Goal: Task Accomplishment & Management: Use online tool/utility

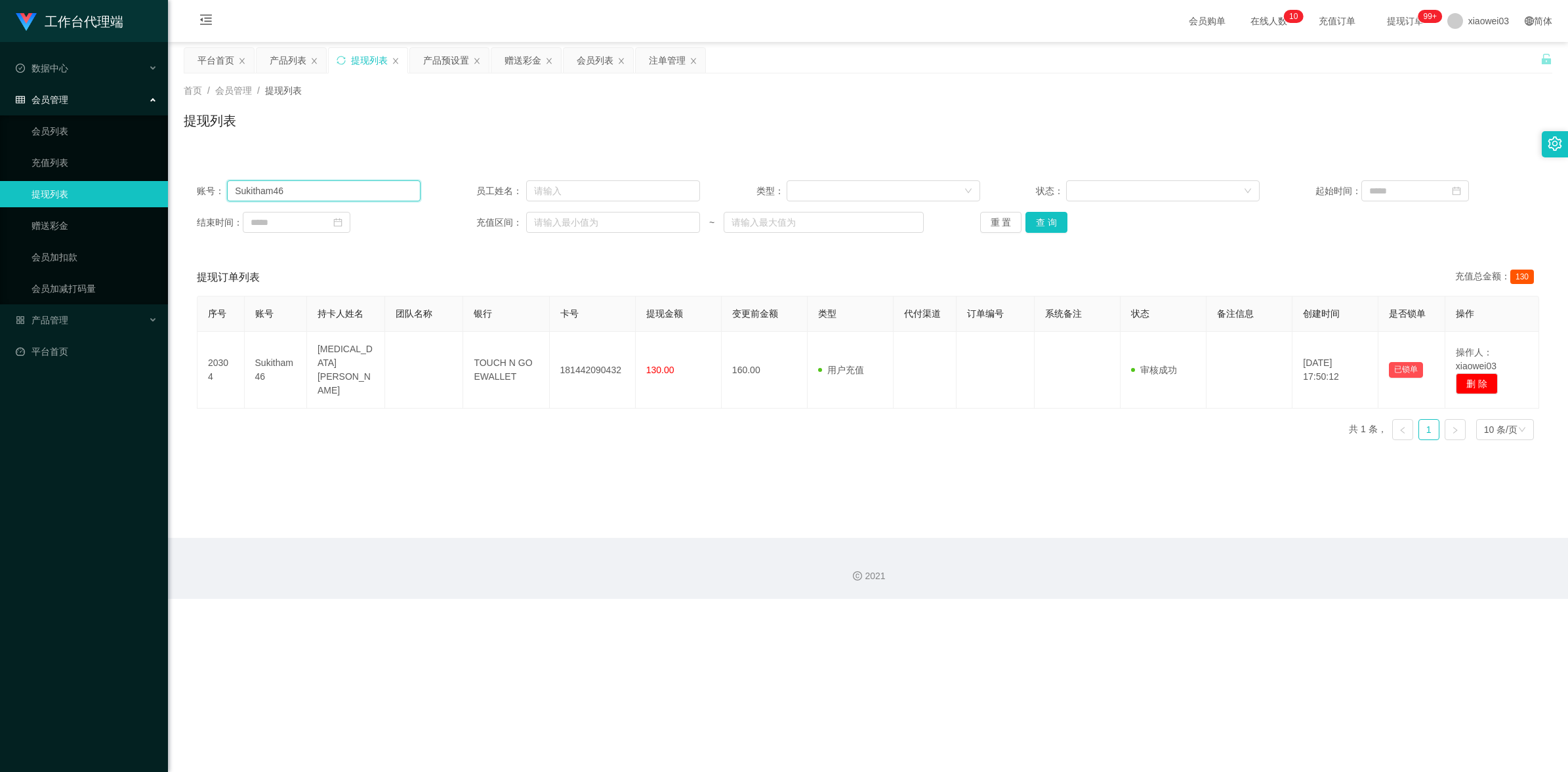
click at [331, 201] on input "Sukitham46" at bounding box center [323, 191] width 194 height 21
type input "S"
paste input "Yl"
click at [1053, 220] on button "查 询" at bounding box center [1046, 222] width 42 height 21
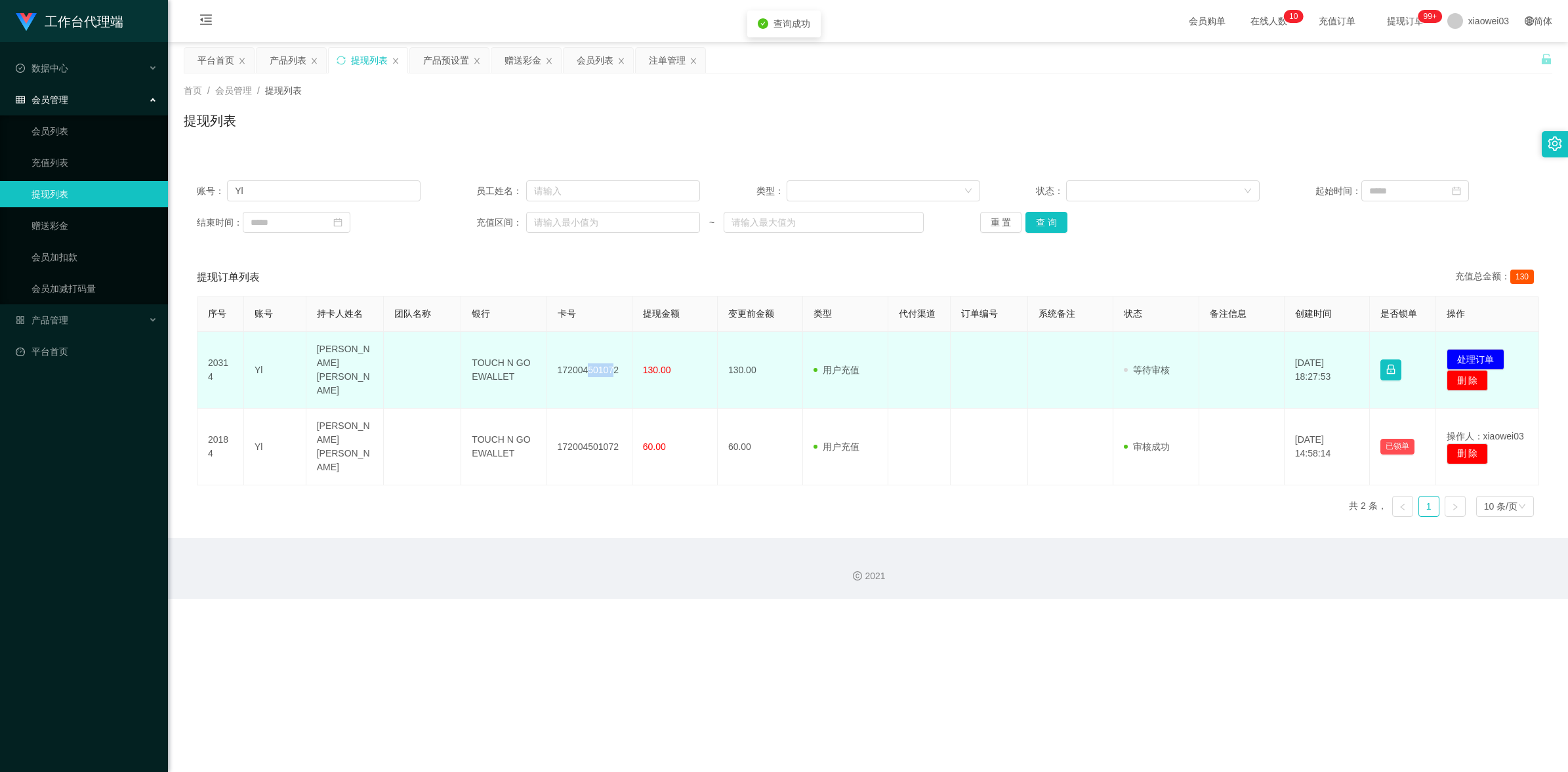
drag, startPoint x: 611, startPoint y: 364, endPoint x: 585, endPoint y: 364, distance: 26.0
click at [585, 364] on td "172004501072" at bounding box center [590, 371] width 85 height 77
drag, startPoint x: 585, startPoint y: 364, endPoint x: 604, endPoint y: 375, distance: 22.0
click at [603, 374] on td "172004501072" at bounding box center [590, 371] width 85 height 77
click at [621, 368] on td "172004501072" at bounding box center [590, 371] width 85 height 77
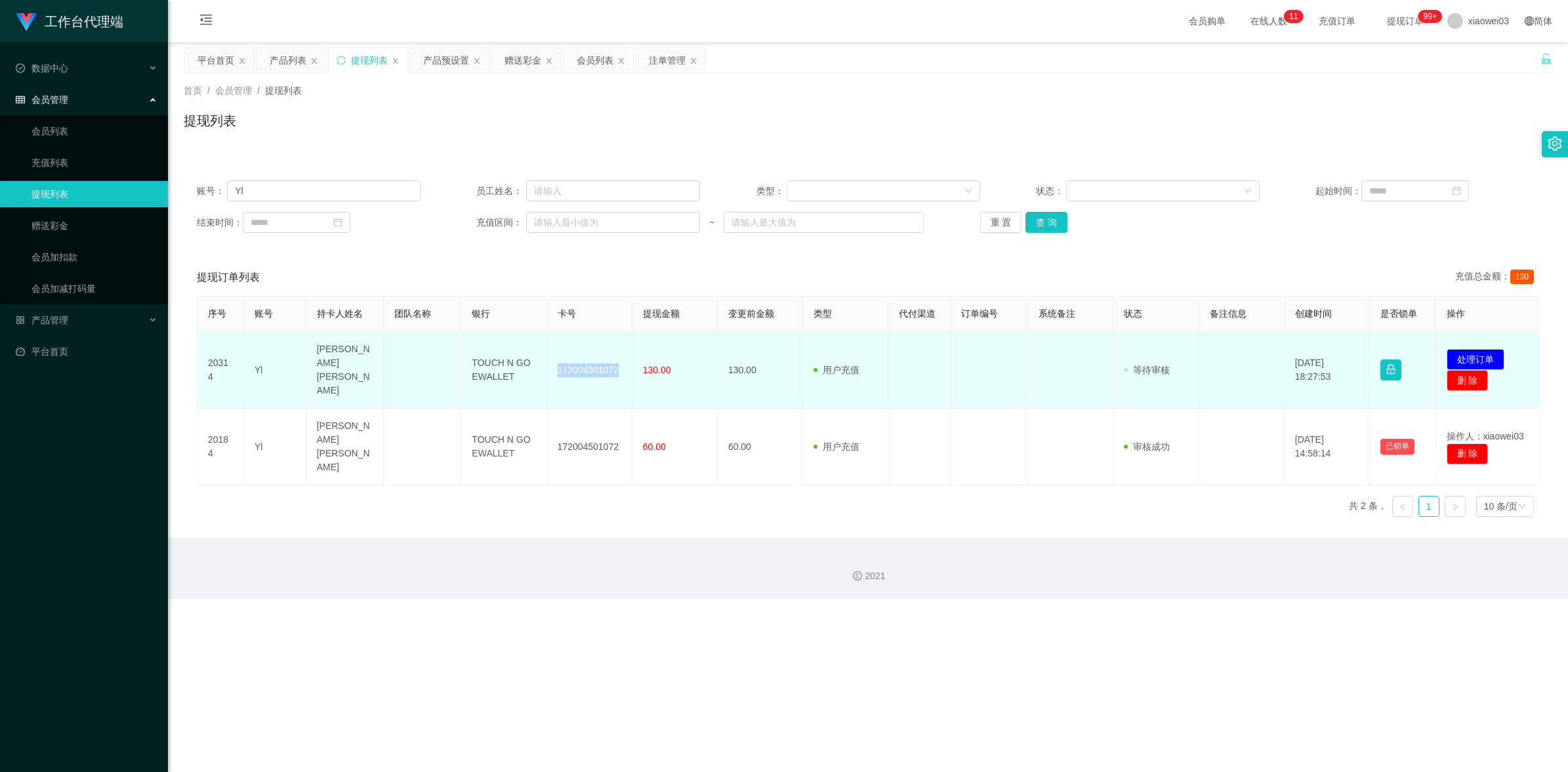
drag, startPoint x: 619, startPoint y: 362, endPoint x: 558, endPoint y: 365, distance: 61.1
click at [558, 365] on td "172004501072" at bounding box center [590, 371] width 85 height 77
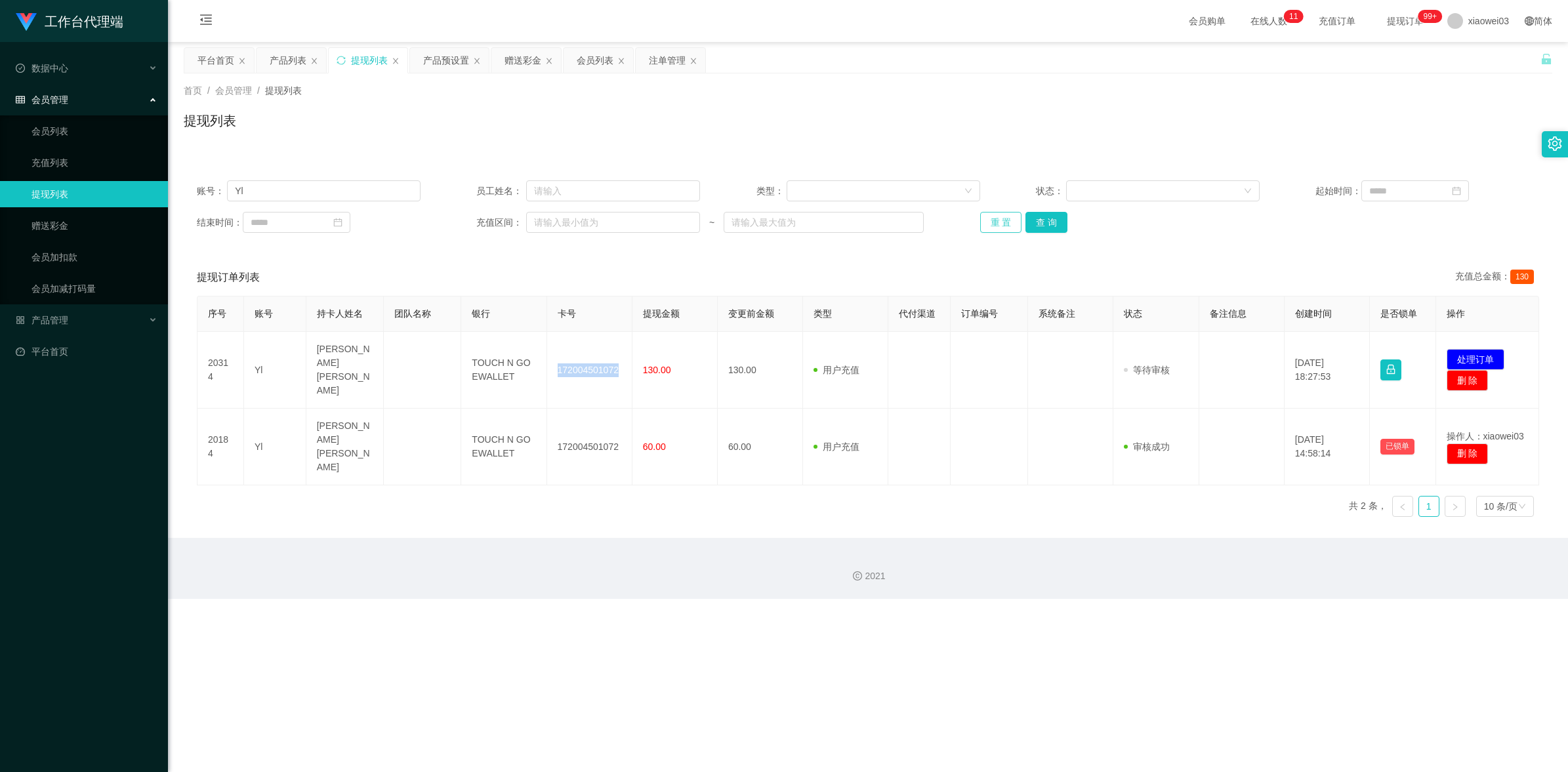
copy td "172004501072"
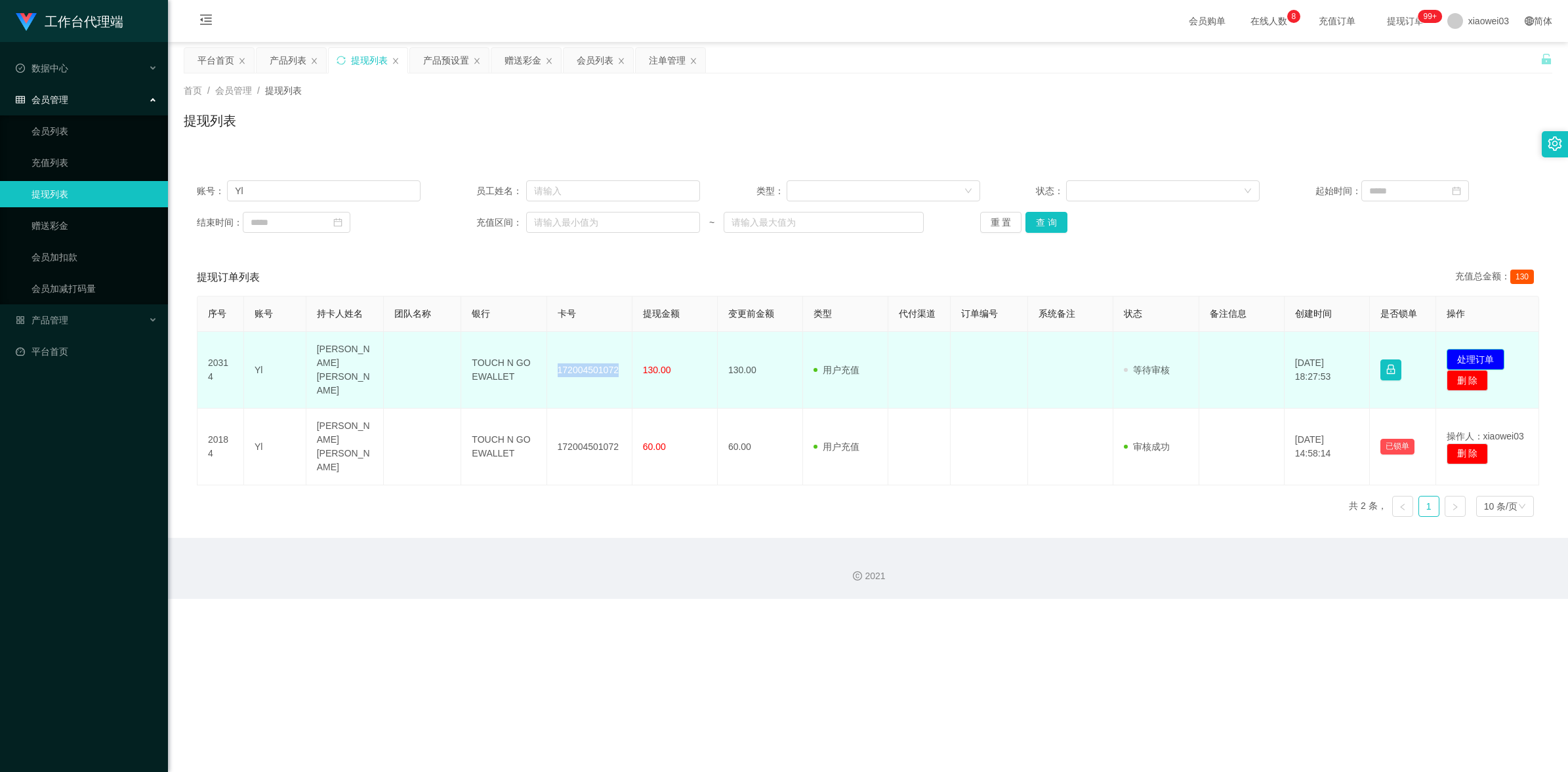
click at [1477, 349] on button "处理订单" at bounding box center [1475, 359] width 57 height 21
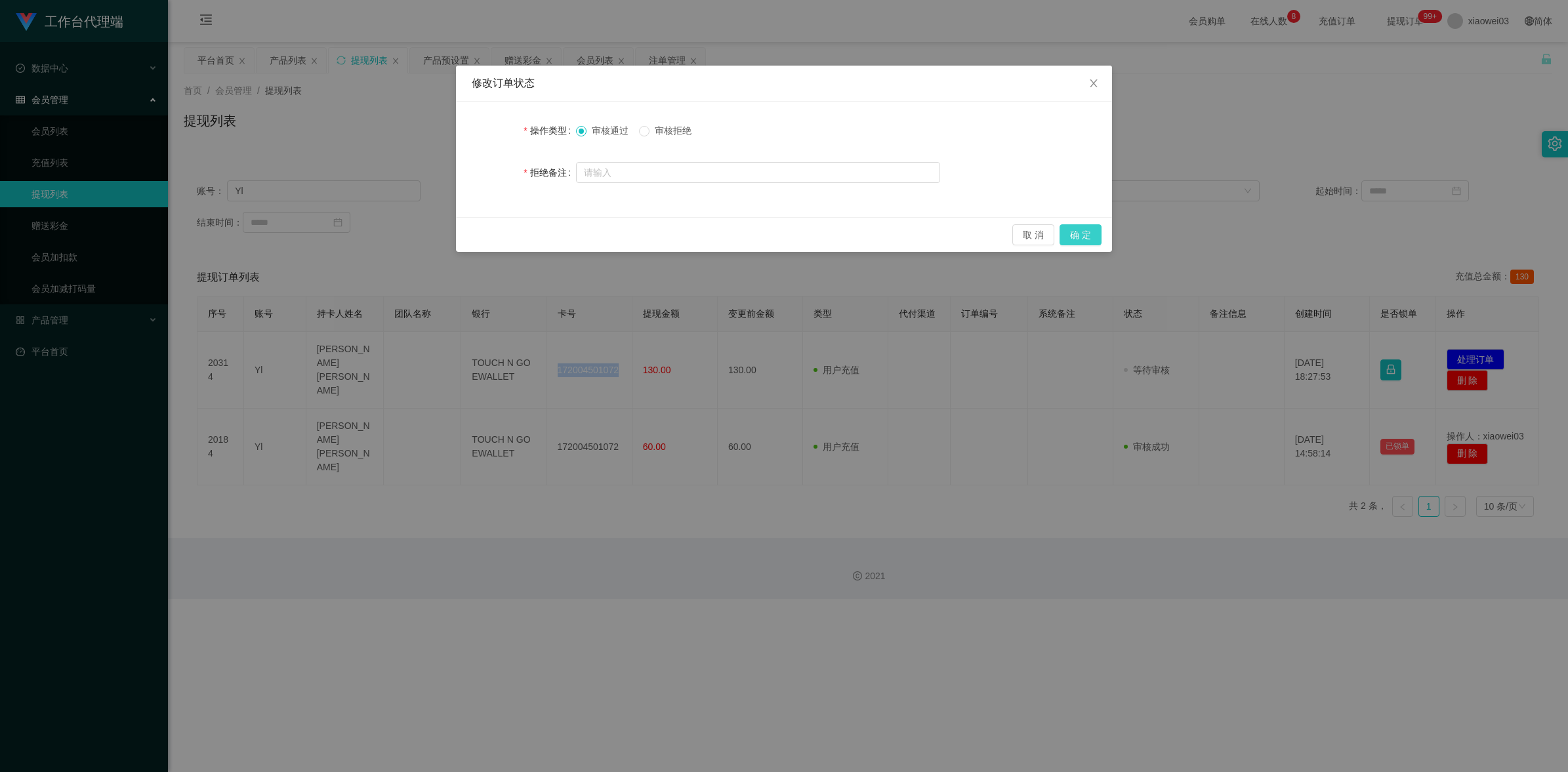
click at [1073, 231] on button "确 定" at bounding box center [1080, 235] width 42 height 21
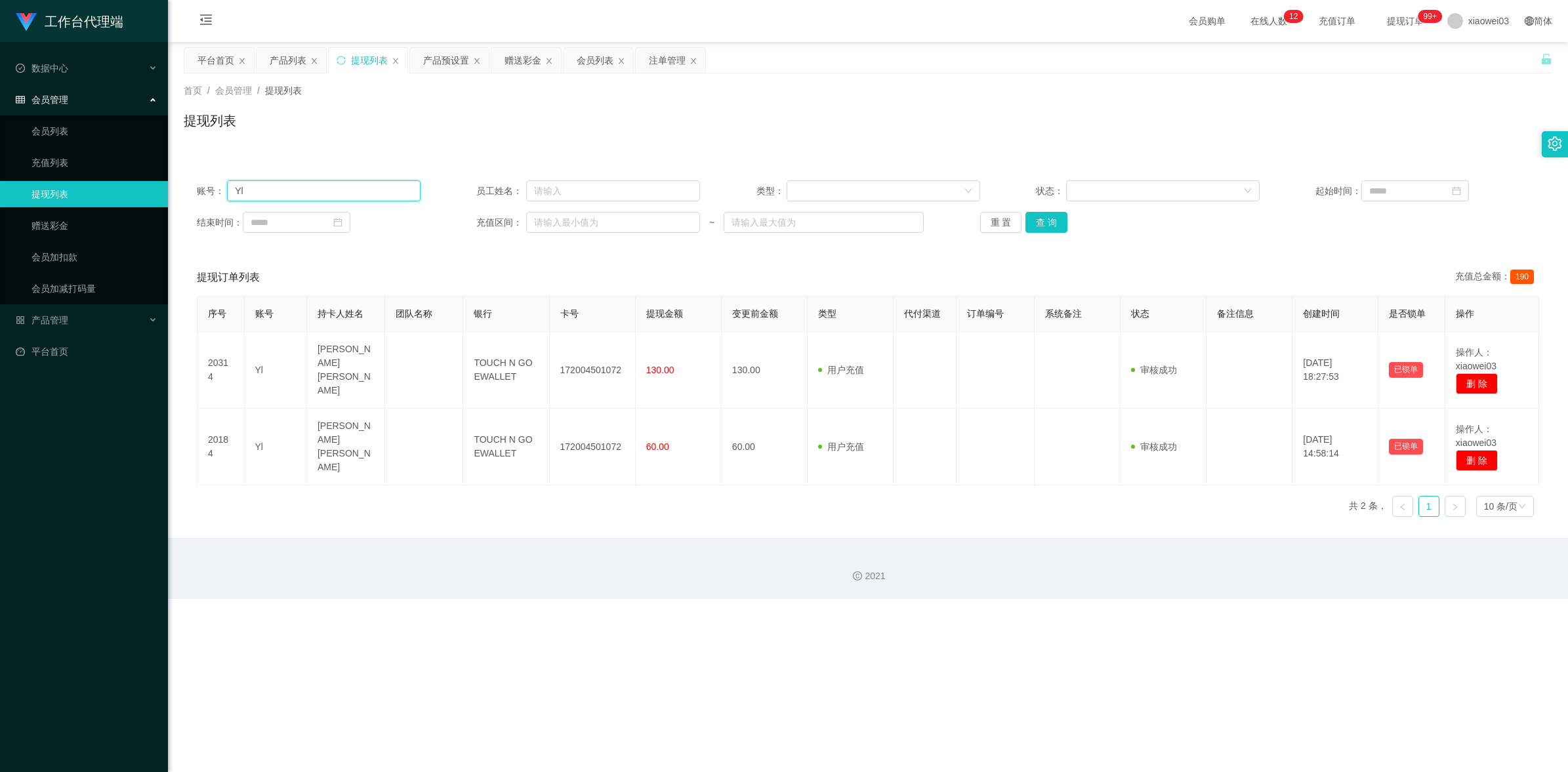
click at [283, 183] on input "Yl" at bounding box center [323, 191] width 194 height 21
paste input "Soon1122"
type input "Soon1122"
click at [1041, 225] on button "查 询" at bounding box center [1046, 222] width 42 height 21
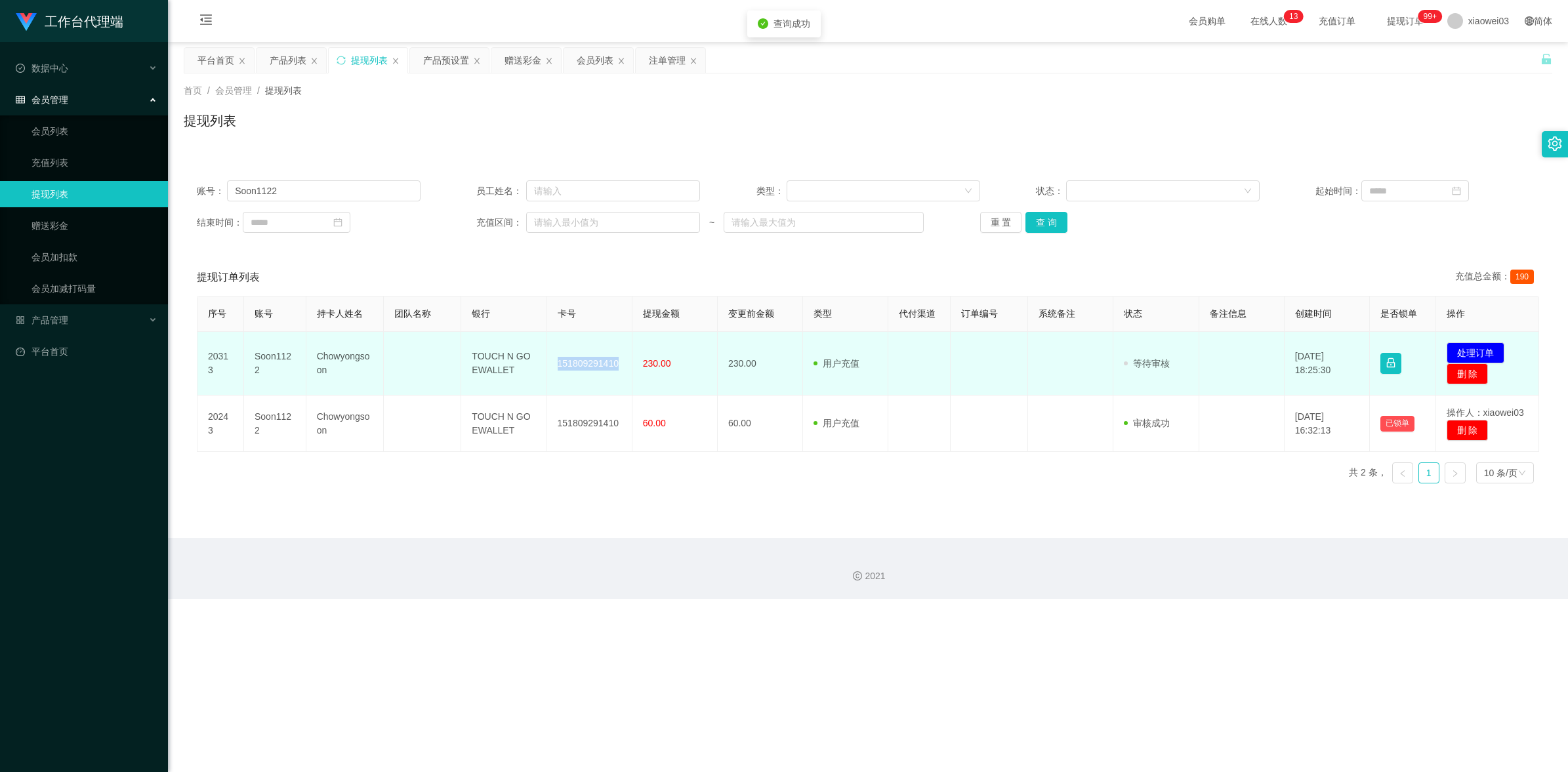
drag, startPoint x: 615, startPoint y: 363, endPoint x: 555, endPoint y: 357, distance: 60.3
click at [555, 357] on td "151809291410" at bounding box center [590, 364] width 85 height 63
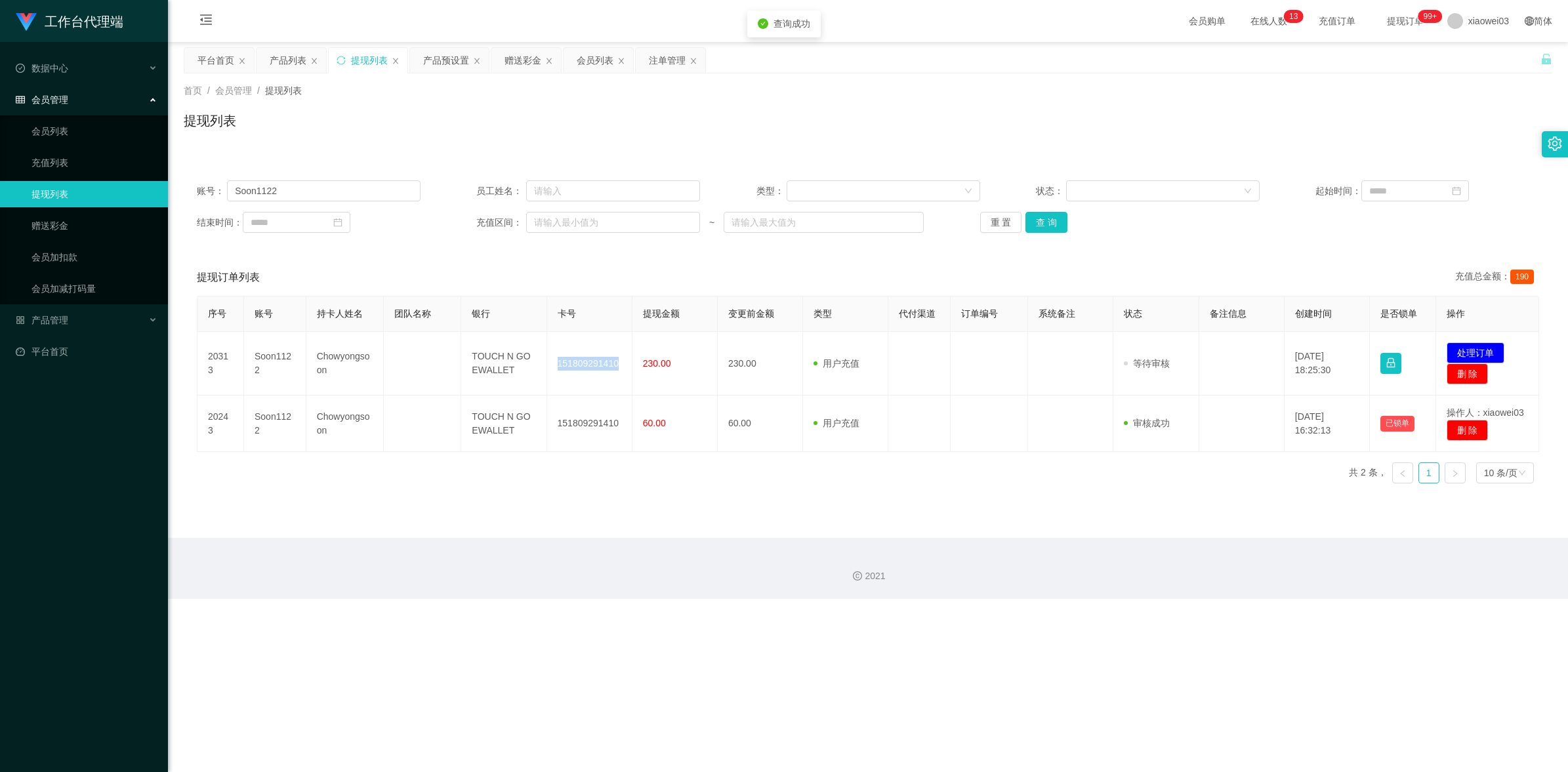
copy td "151809291410"
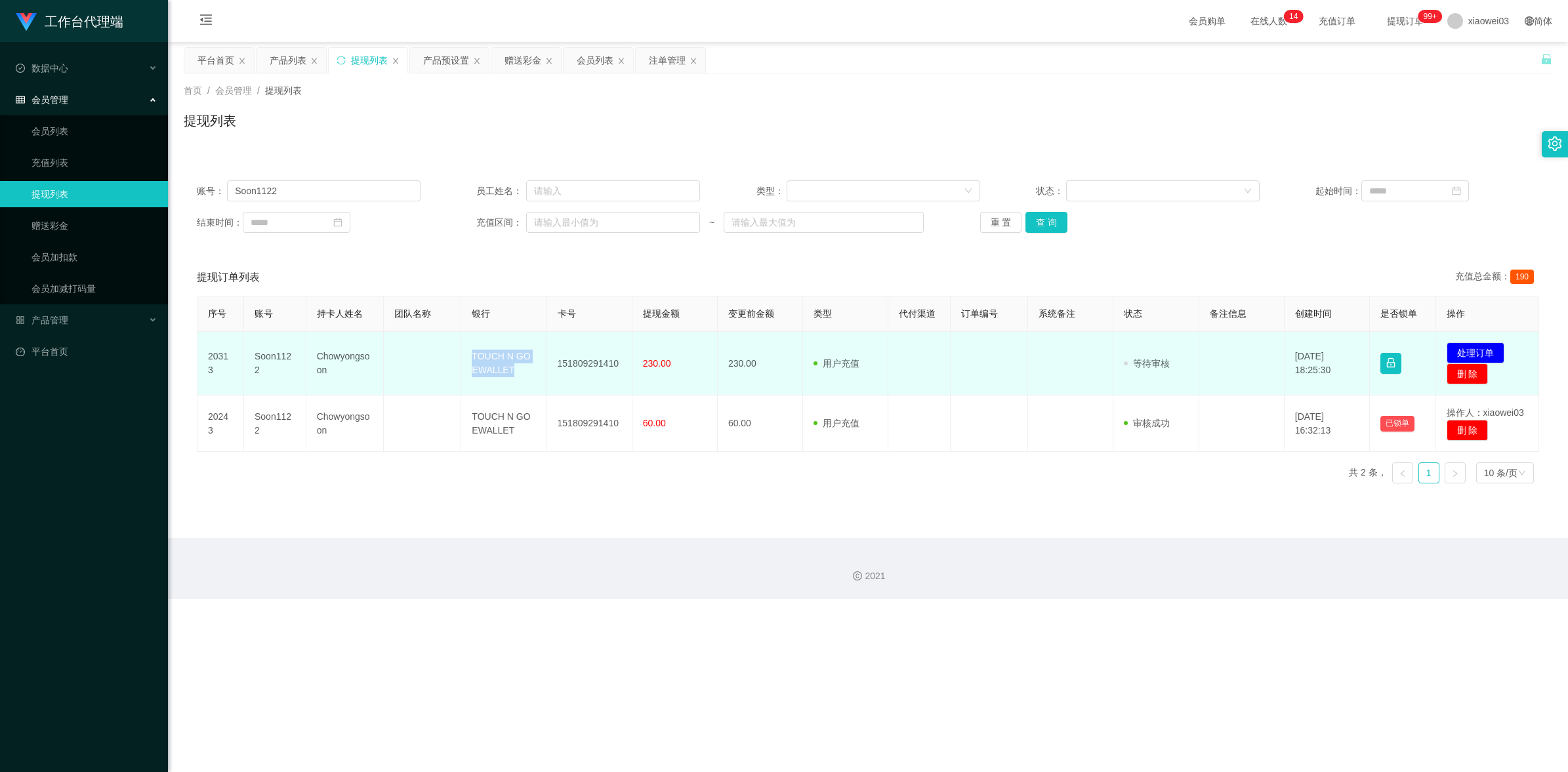
drag, startPoint x: 516, startPoint y: 375, endPoint x: 472, endPoint y: 354, distance: 48.8
click at [472, 354] on td "TOUCH N GO EWALLET" at bounding box center [504, 364] width 85 height 63
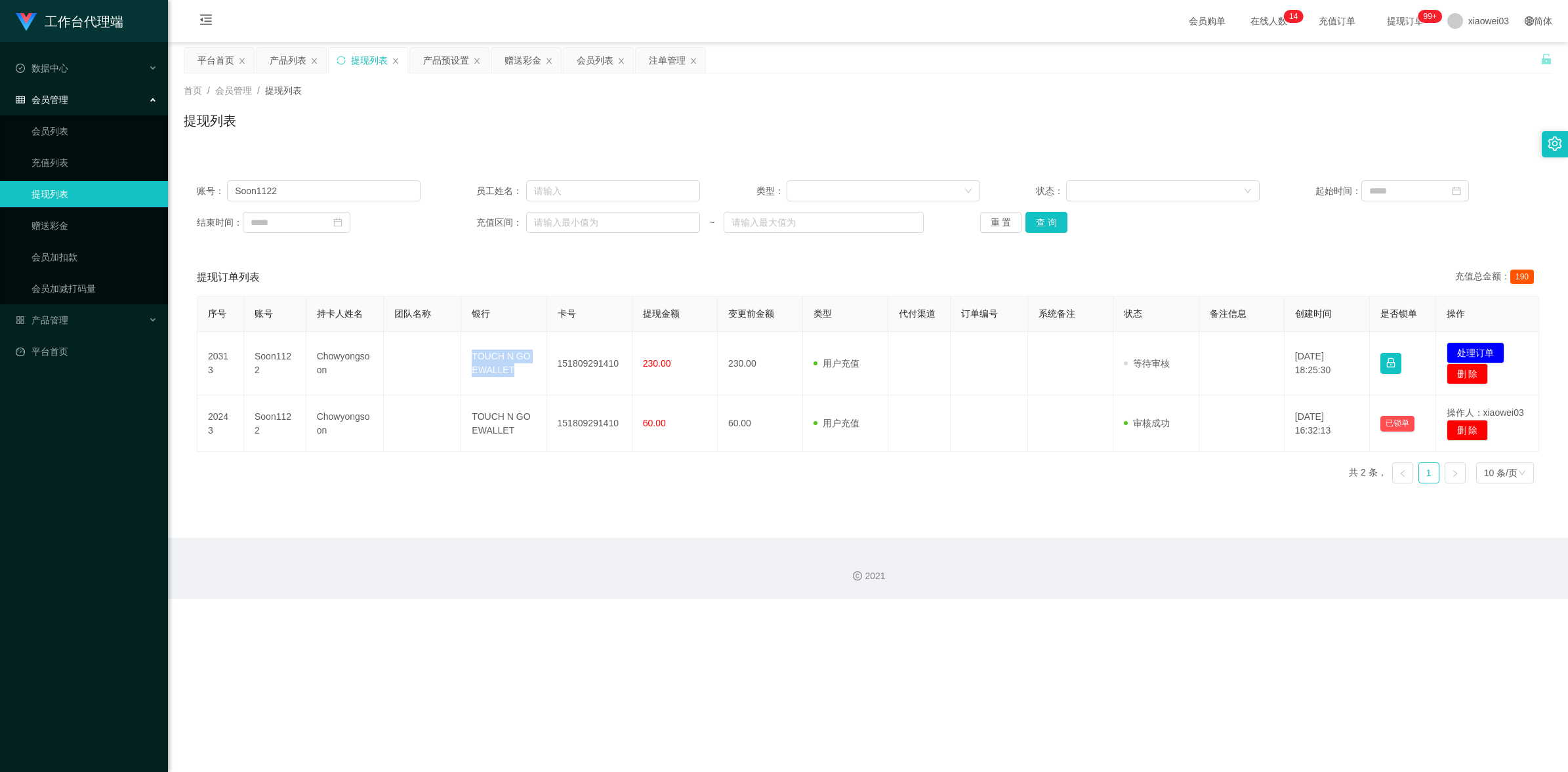
copy td "TOUCH N GO EWALLET"
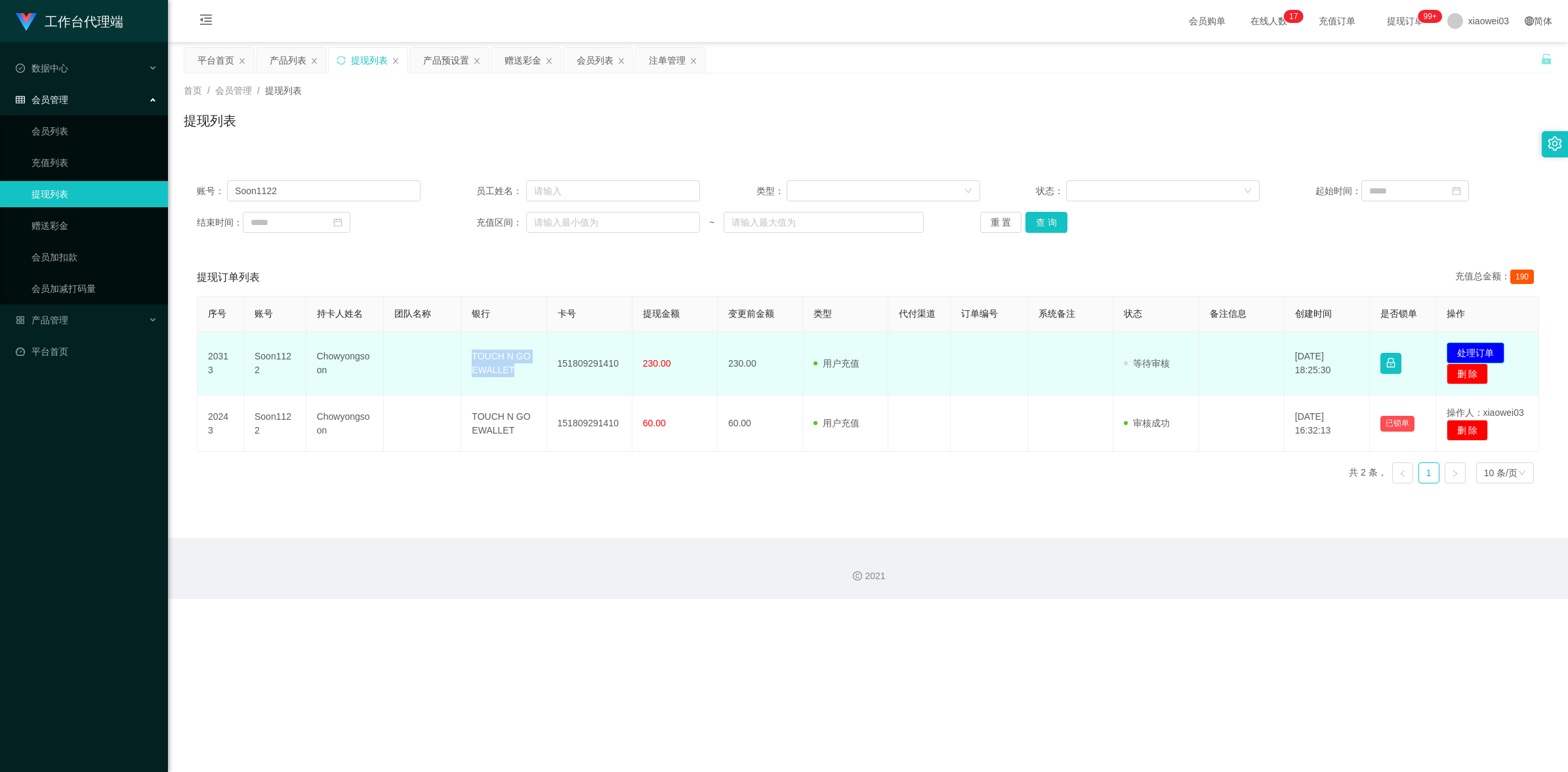
click at [1478, 354] on button "处理订单" at bounding box center [1475, 353] width 57 height 21
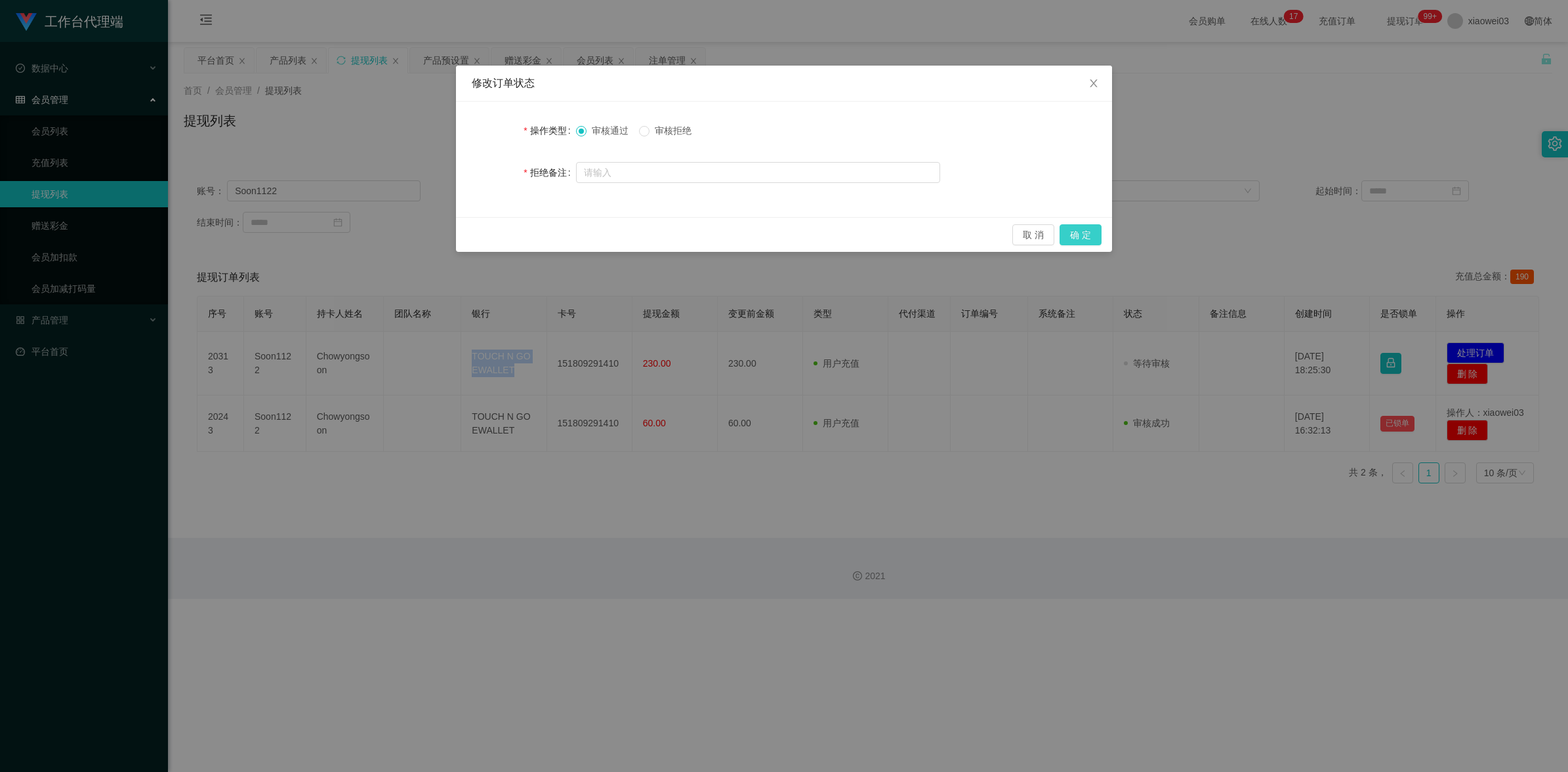
click at [1087, 231] on button "确 定" at bounding box center [1080, 235] width 42 height 21
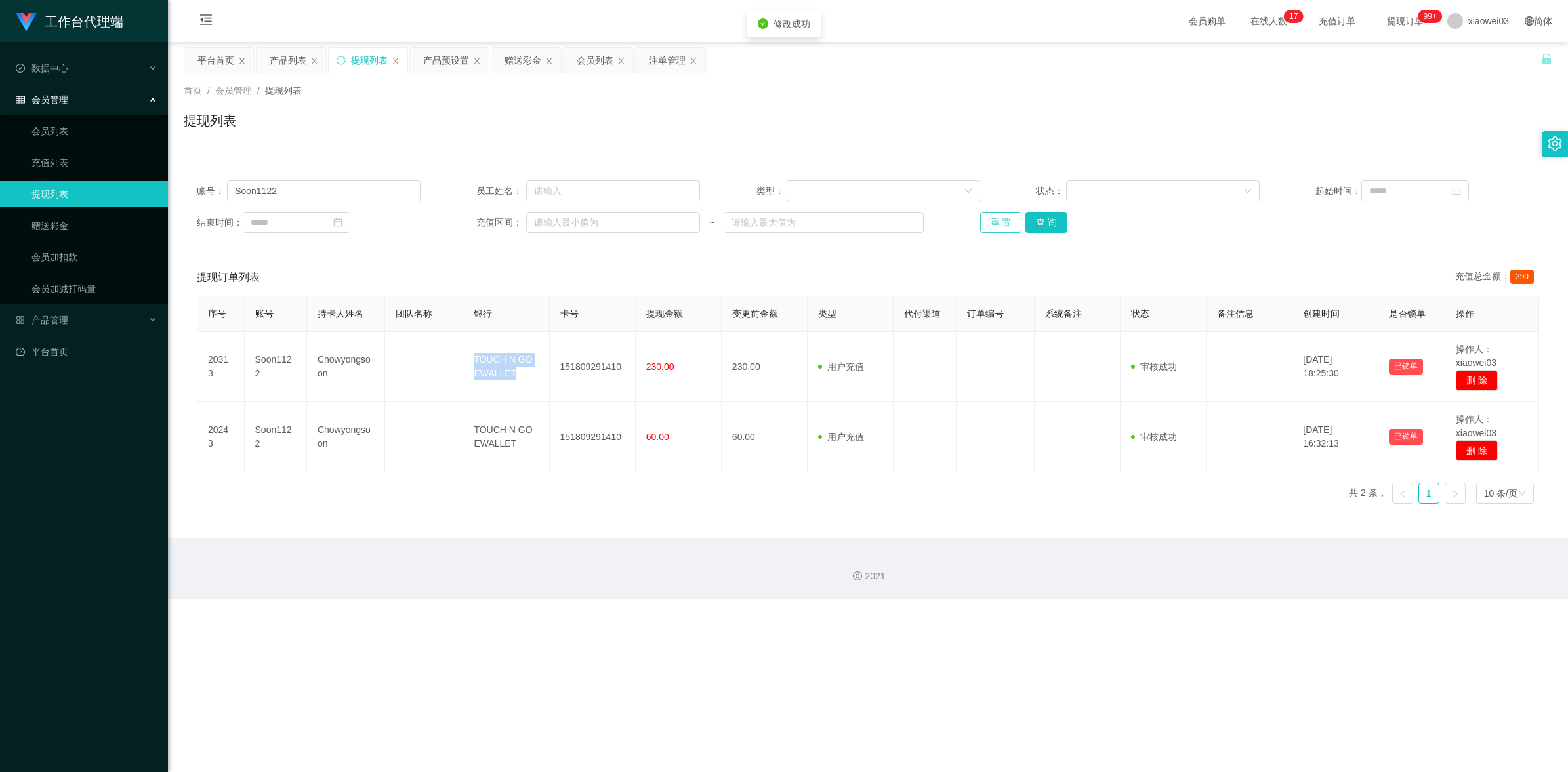
click at [993, 228] on button "重 置" at bounding box center [1001, 222] width 42 height 21
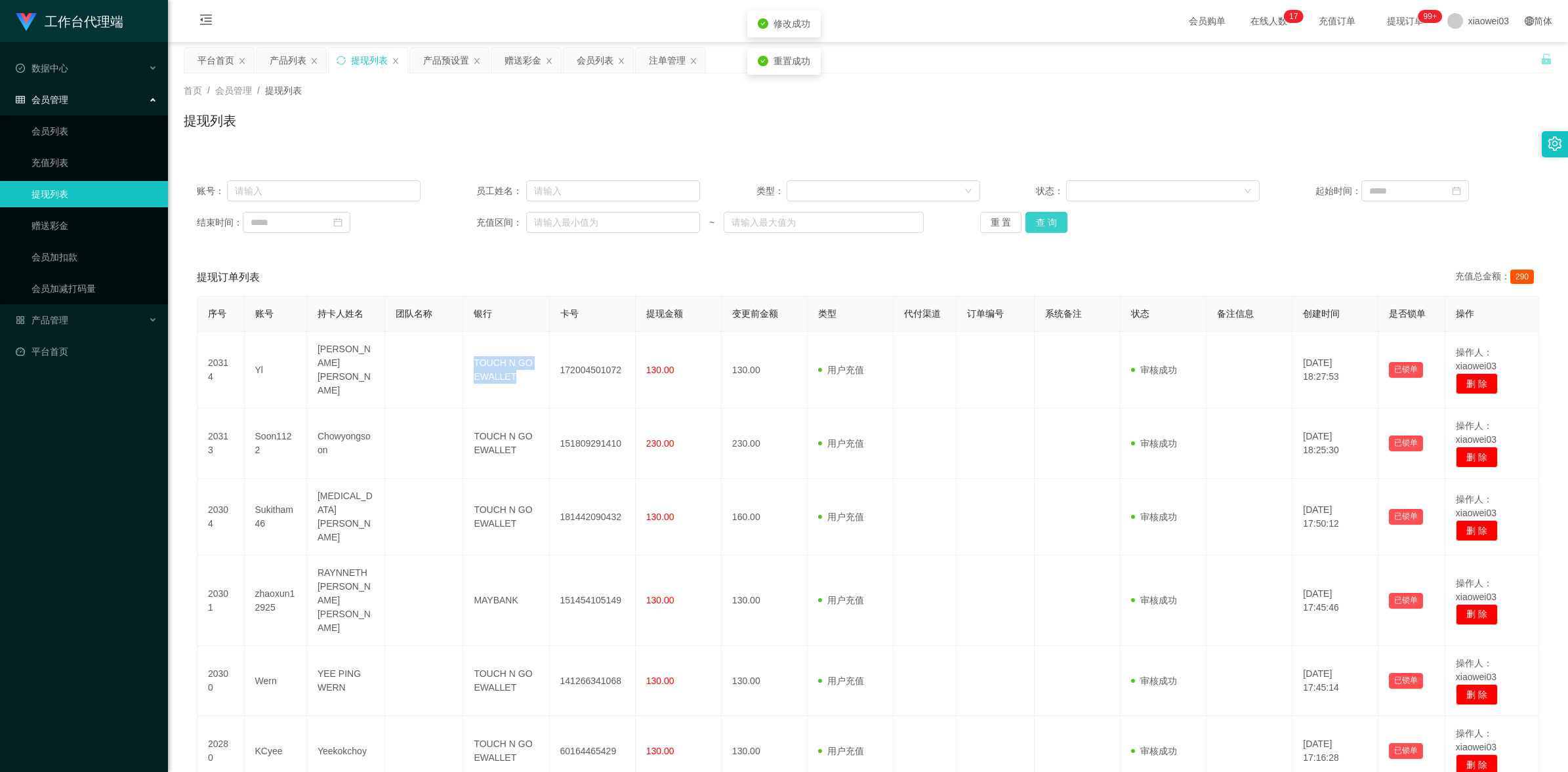
click at [1038, 225] on button "查 询" at bounding box center [1046, 222] width 42 height 21
